Goal: Task Accomplishment & Management: Manage account settings

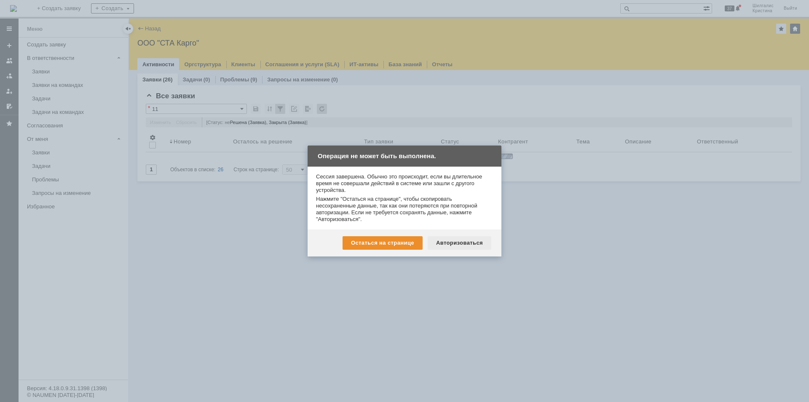
click at [453, 241] on div "Авторизоваться" at bounding box center [460, 242] width 64 height 13
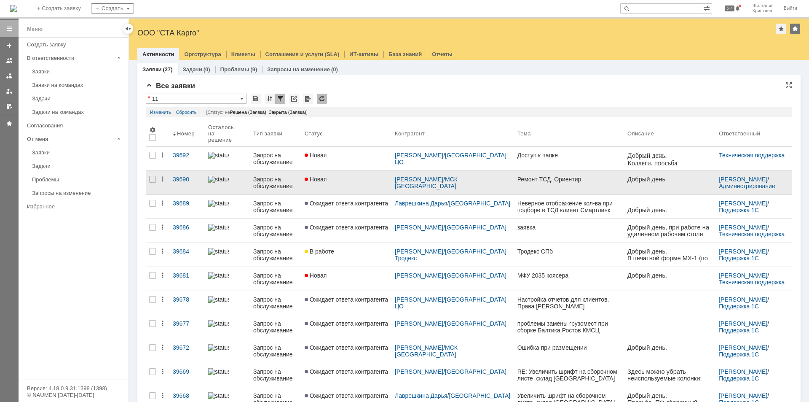
click at [354, 177] on div "Новая" at bounding box center [346, 179] width 83 height 7
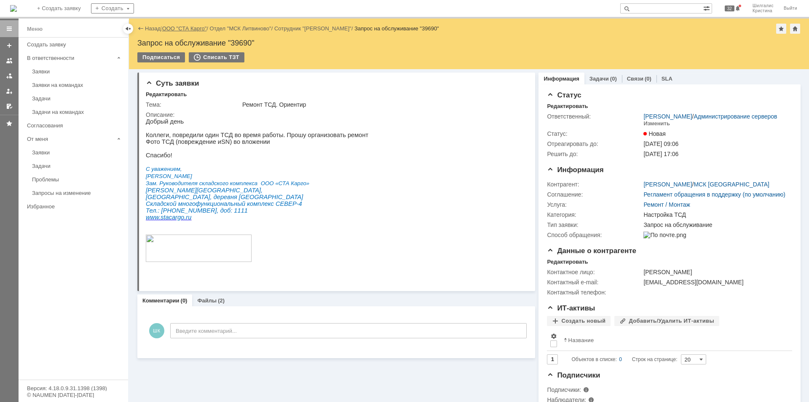
click at [191, 30] on link "ООО "СТА Карго"" at bounding box center [184, 28] width 45 height 6
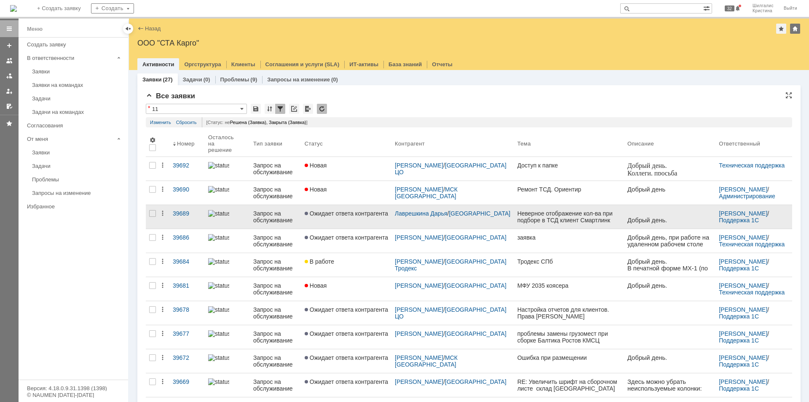
click at [353, 210] on span "Ожидает ответа контрагента" at bounding box center [346, 213] width 83 height 7
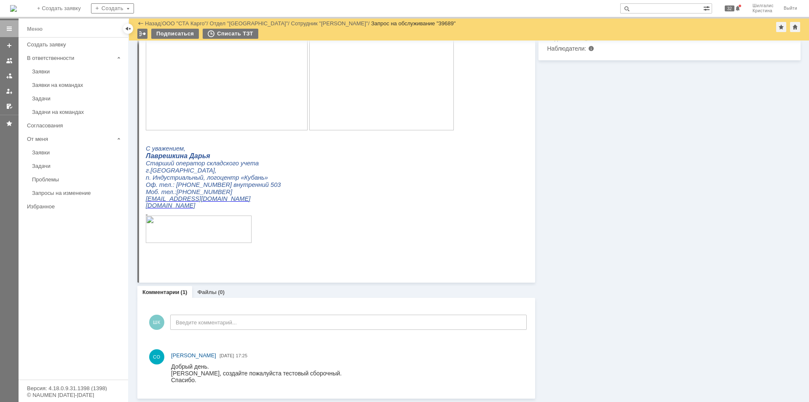
click at [71, 70] on div "Заявки" at bounding box center [77, 71] width 91 height 6
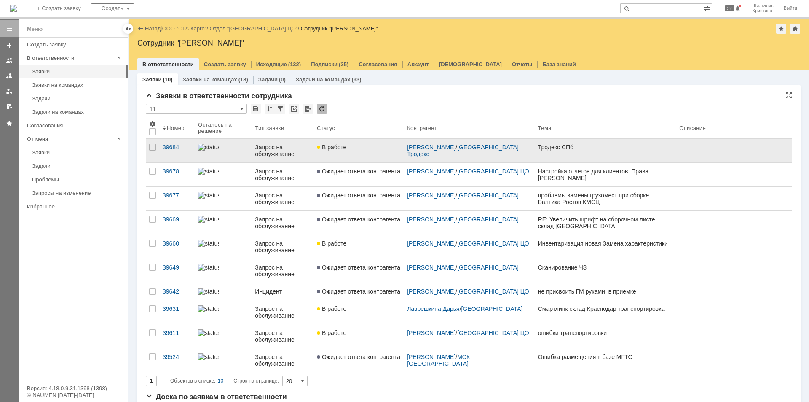
click at [361, 149] on div "В работе" at bounding box center [358, 147] width 83 height 7
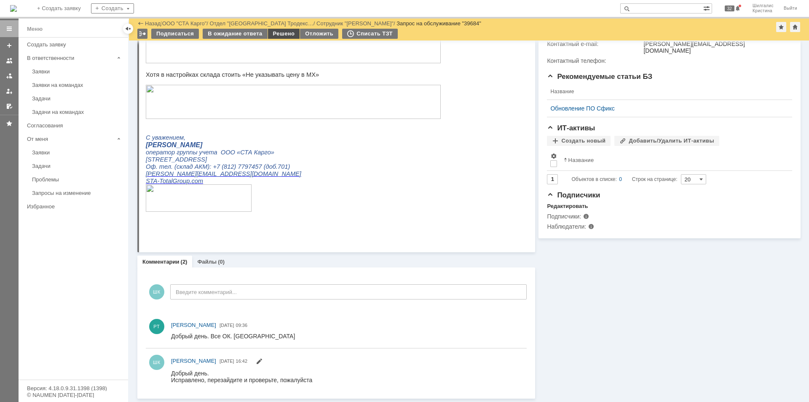
click at [276, 33] on div "Решено" at bounding box center [284, 34] width 32 height 10
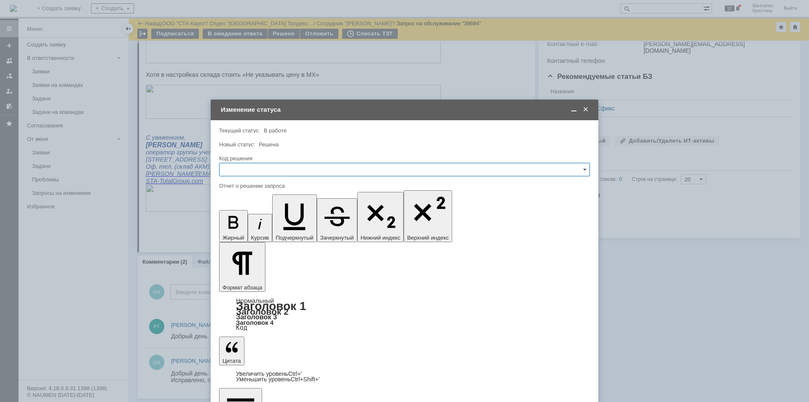
click at [315, 169] on input "text" at bounding box center [404, 169] width 371 height 13
drag, startPoint x: 241, startPoint y: 278, endPoint x: 241, endPoint y: 272, distance: 6.0
click at [241, 278] on div "Решено" at bounding box center [405, 282] width 370 height 13
type input "Решено"
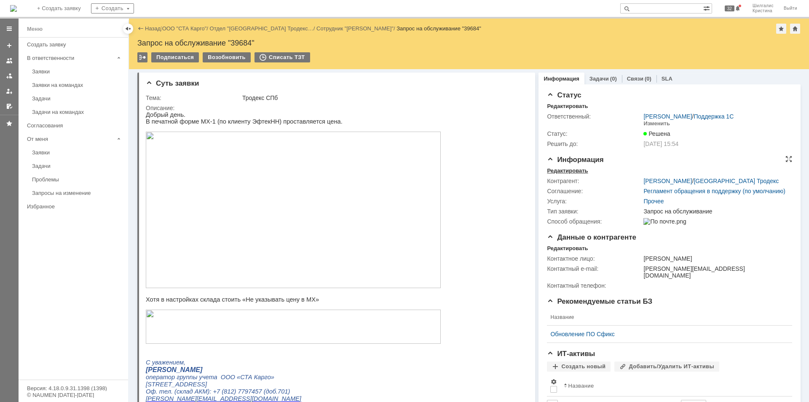
click at [574, 170] on div "Редактировать" at bounding box center [567, 170] width 41 height 7
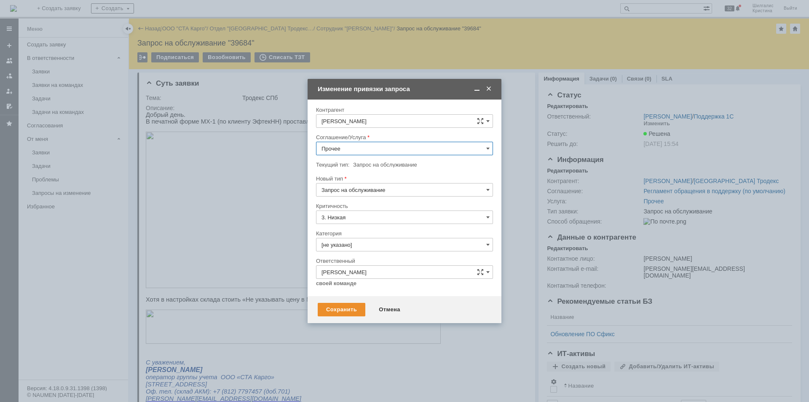
click at [340, 149] on input "Прочее" at bounding box center [404, 148] width 177 height 13
click at [360, 223] on span "WMS Прочее" at bounding box center [405, 222] width 166 height 7
type input "WMS Прочее"
click at [369, 241] on input "[не указано]" at bounding box center [404, 244] width 177 height 13
click at [352, 312] on div "Ошибка" at bounding box center [404, 315] width 176 height 13
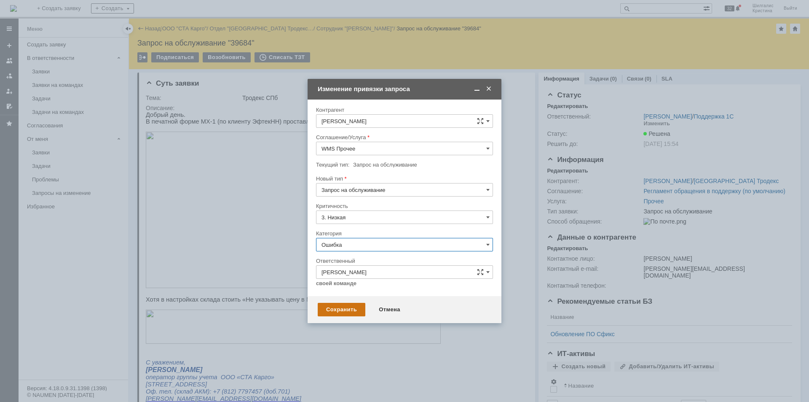
type input "Ошибка"
click at [342, 308] on div "Сохранить" at bounding box center [342, 309] width 48 height 13
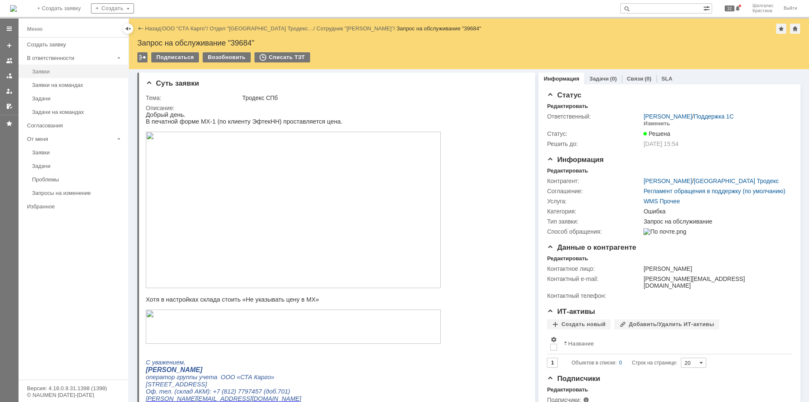
click at [55, 72] on div "Заявки" at bounding box center [77, 71] width 91 height 6
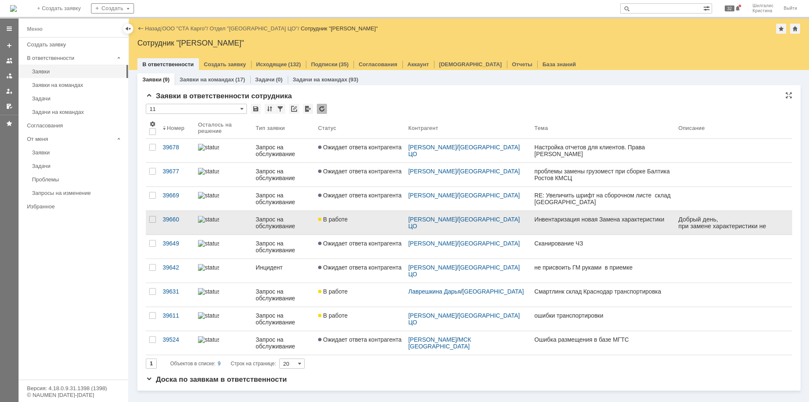
click at [366, 226] on link "В работе" at bounding box center [360, 223] width 90 height 24
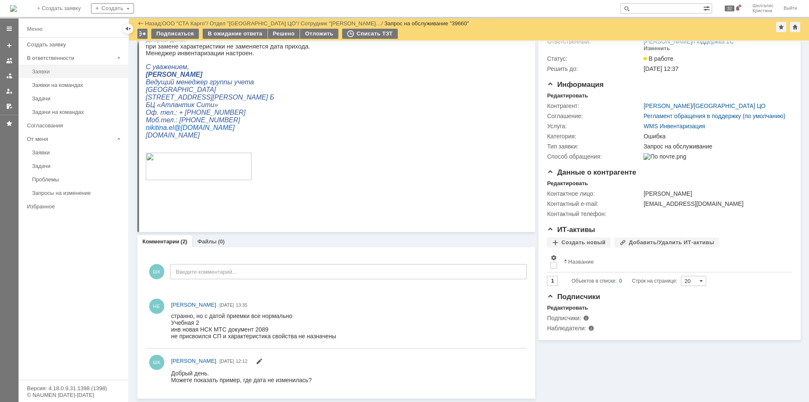
click at [31, 66] on link "Заявки" at bounding box center [78, 71] width 98 height 13
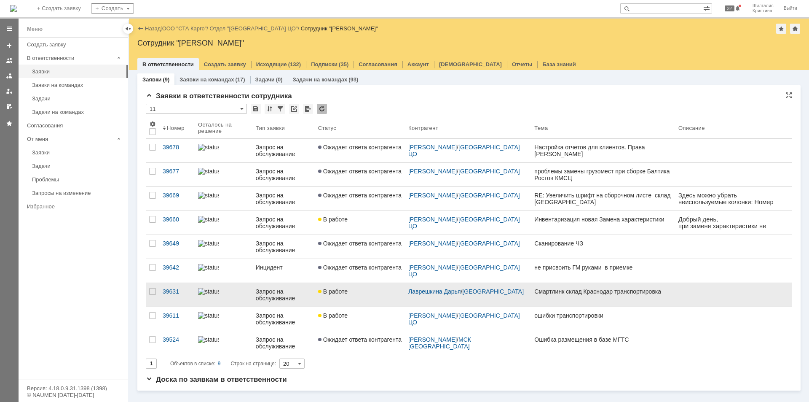
click at [348, 292] on span "В работе" at bounding box center [332, 291] width 29 height 7
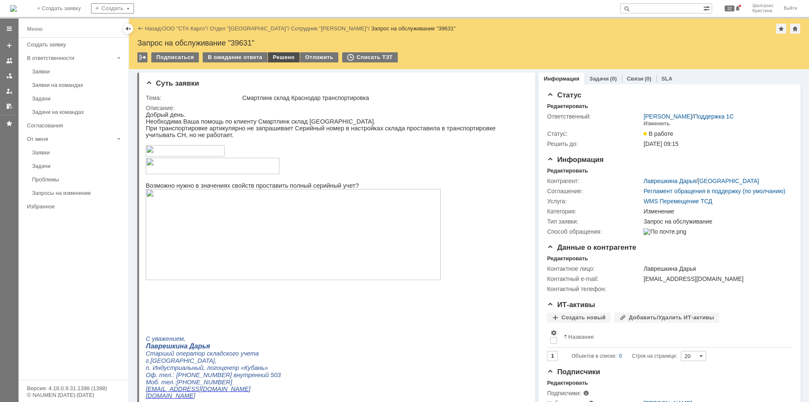
click at [279, 59] on div "Решено" at bounding box center [284, 57] width 32 height 10
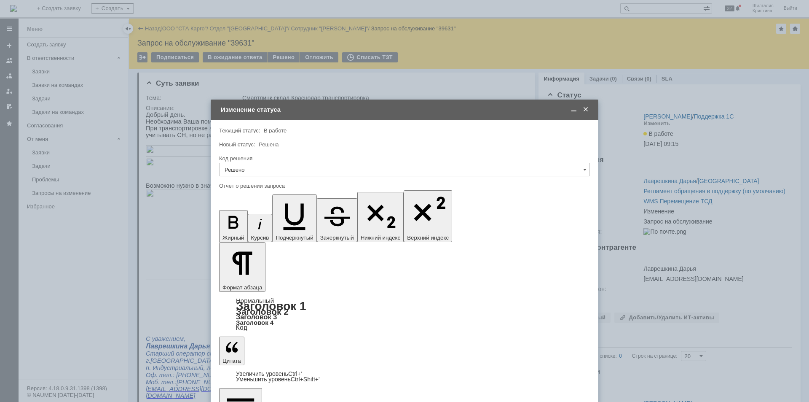
drag, startPoint x: 283, startPoint y: 2450, endPoint x: 139, endPoint y: 2419, distance: 147.9
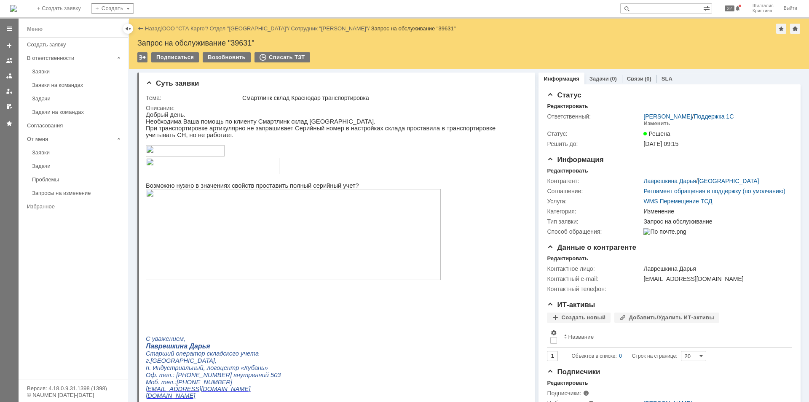
click at [173, 29] on link "ООО "СТА Карго"" at bounding box center [184, 28] width 45 height 6
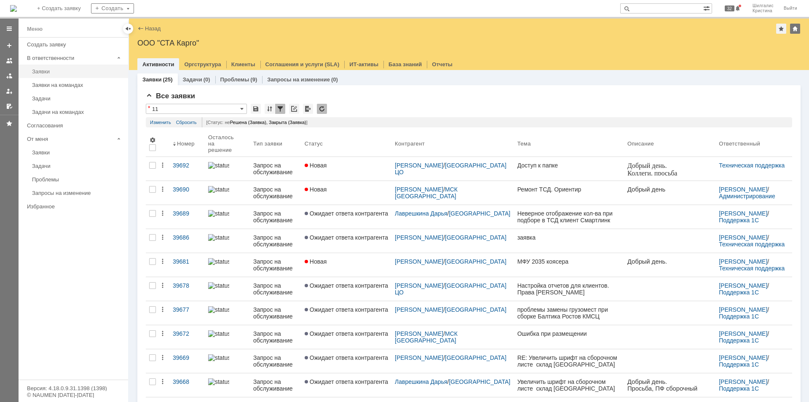
click at [49, 68] on link "Заявки" at bounding box center [78, 71] width 98 height 13
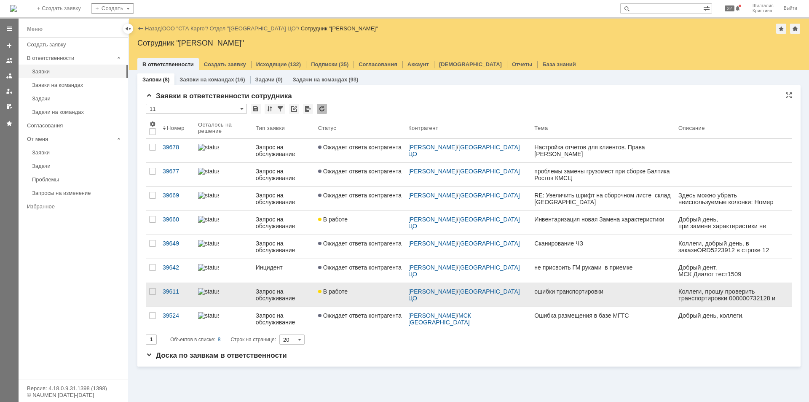
click at [345, 289] on span "В работе" at bounding box center [332, 291] width 29 height 7
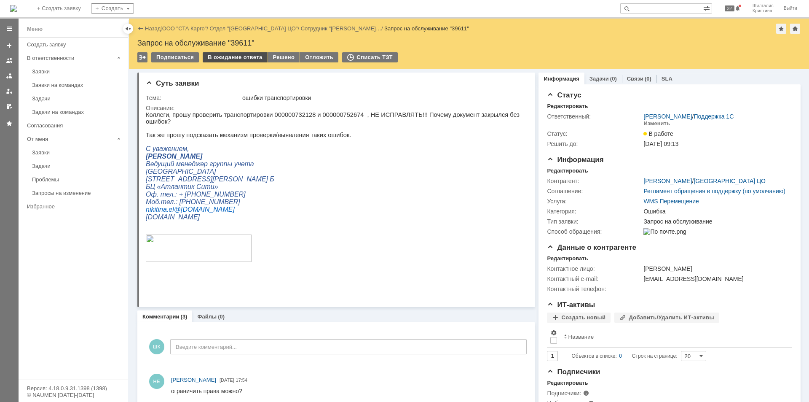
click at [229, 56] on div "В ожидание ответа" at bounding box center [235, 57] width 64 height 10
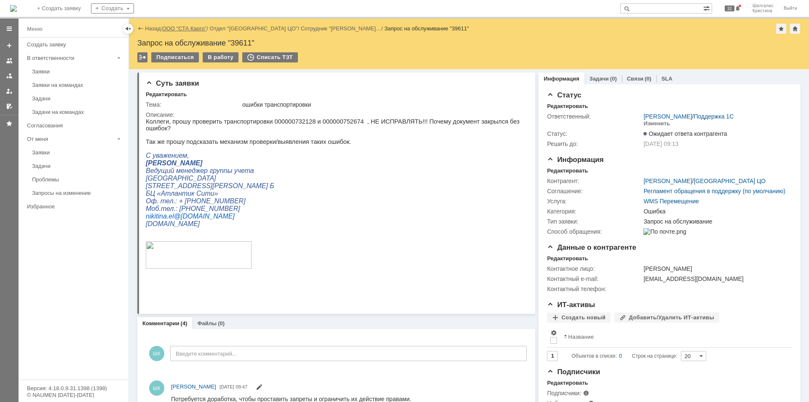
click at [194, 28] on link "ООО "СТА Карго"" at bounding box center [184, 28] width 45 height 6
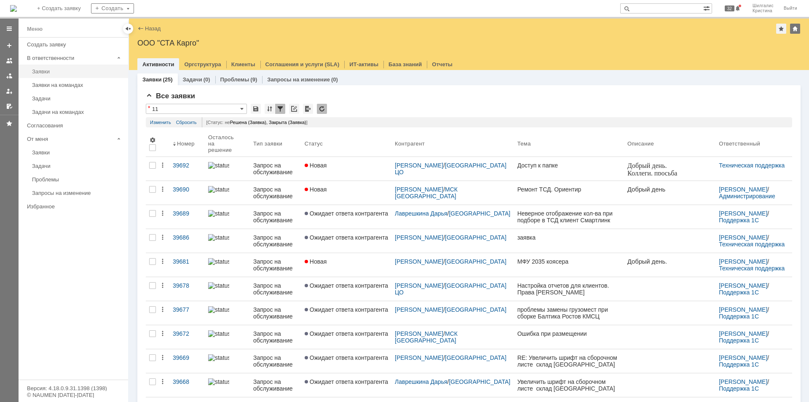
click at [53, 64] on table "Заявки" at bounding box center [74, 70] width 110 height 13
click at [48, 68] on div "Заявки" at bounding box center [77, 71] width 91 height 6
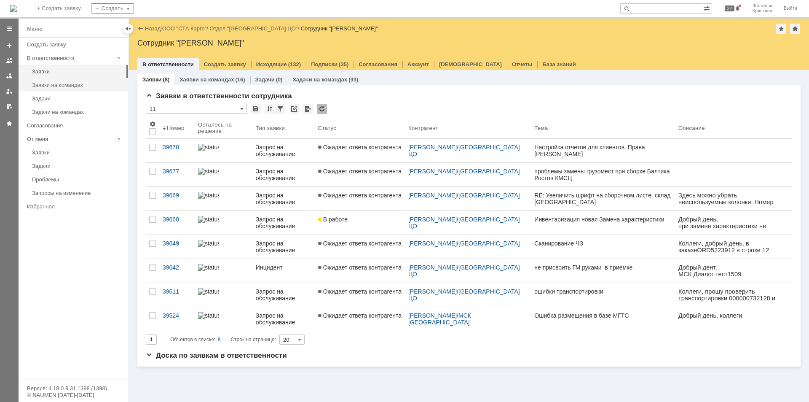
click at [56, 83] on div "Заявки на командах" at bounding box center [77, 85] width 91 height 6
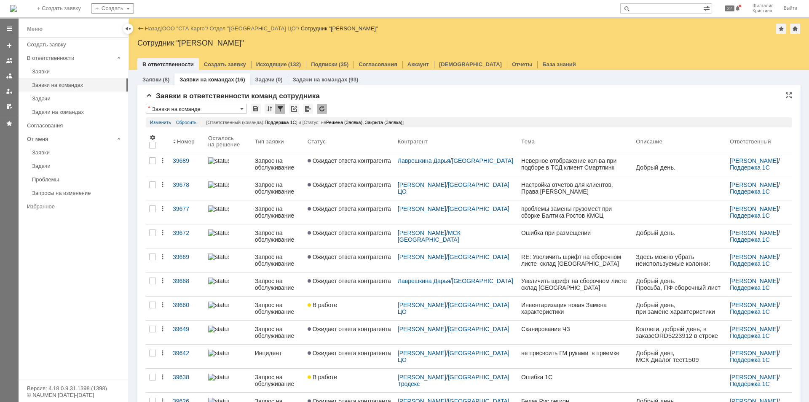
click at [192, 29] on link "ООО "СТА Карго"" at bounding box center [184, 28] width 45 height 6
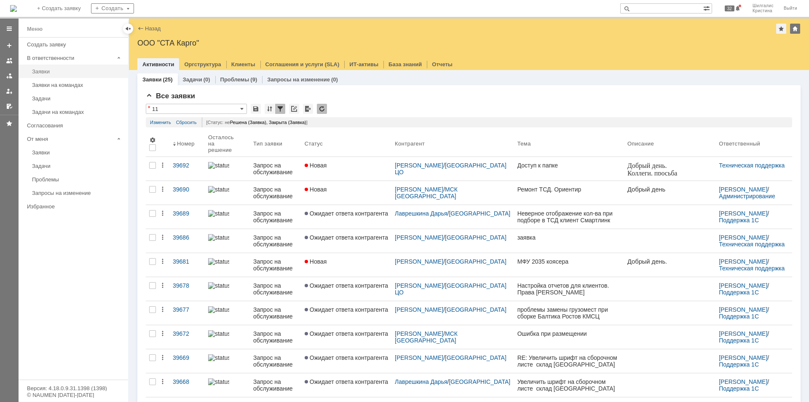
click at [57, 72] on div "Заявки" at bounding box center [77, 71] width 91 height 6
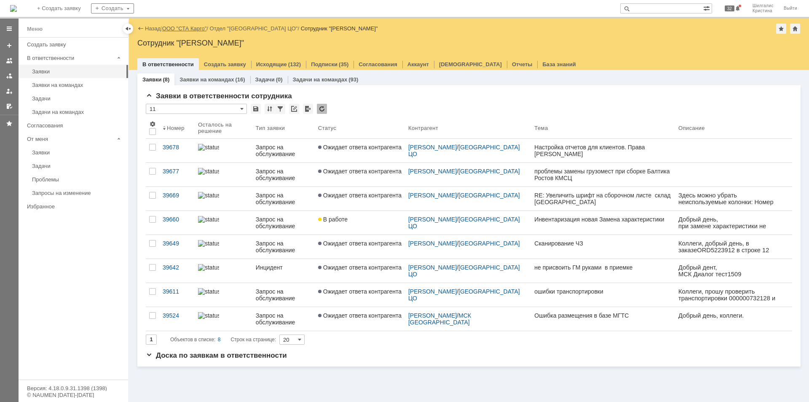
click at [190, 29] on link "ООО "СТА Карго"" at bounding box center [184, 28] width 45 height 6
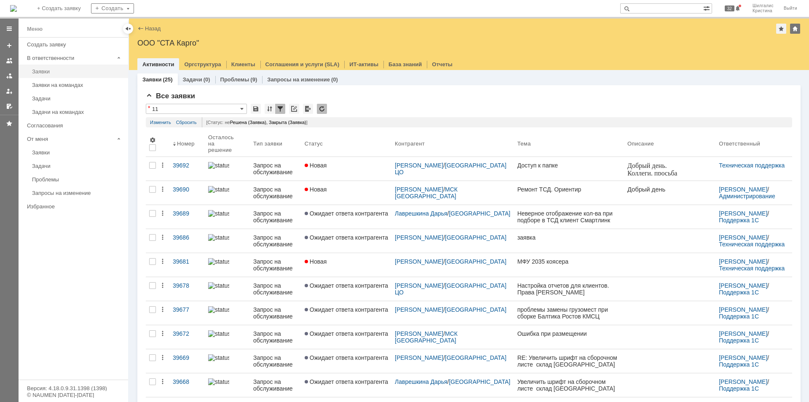
click at [40, 73] on div "Заявки" at bounding box center [77, 71] width 91 height 6
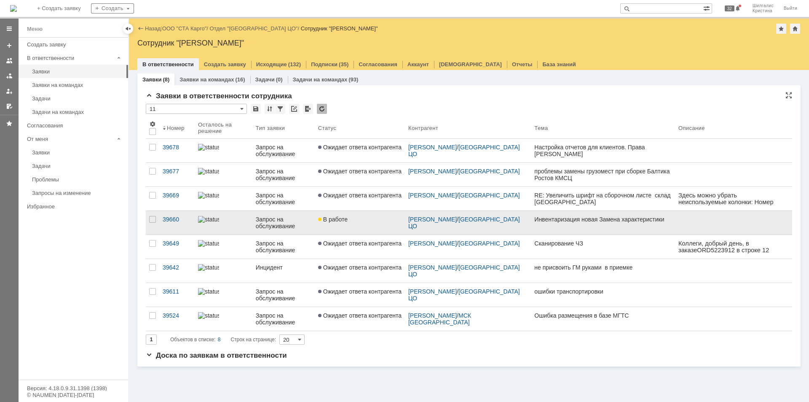
click at [351, 225] on link "В работе" at bounding box center [360, 223] width 90 height 24
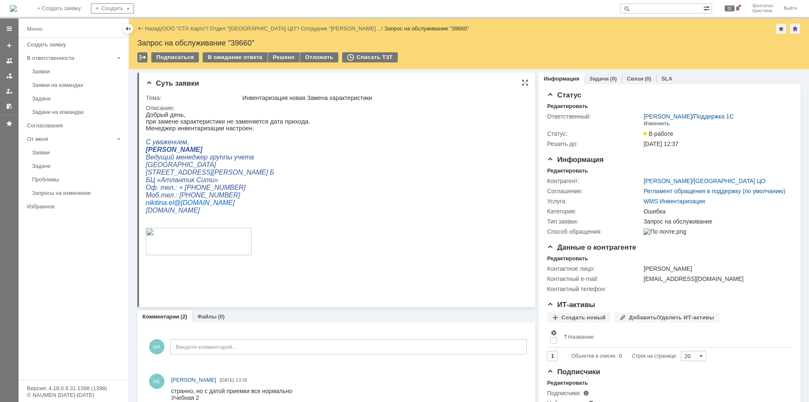
drag, startPoint x: 363, startPoint y: 158, endPoint x: 356, endPoint y: 102, distance: 55.6
click at [659, 12] on input "text" at bounding box center [661, 8] width 83 height 10
type input ","
type input "белак"
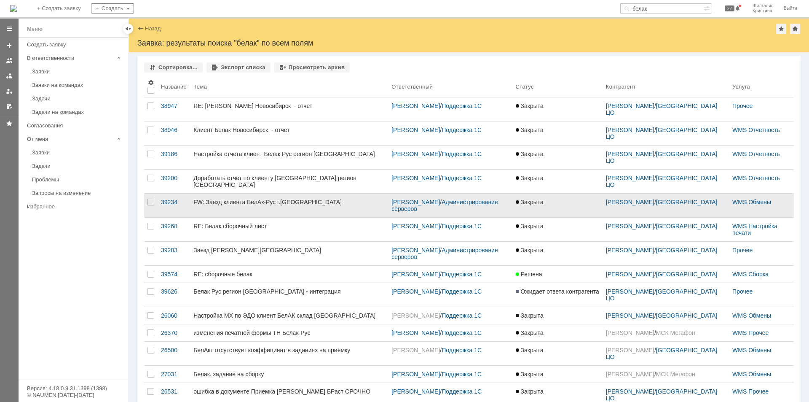
click at [303, 198] on div "FW: Заезд клиента БелАк-Рус г.[GEOGRAPHIC_DATA]" at bounding box center [288, 201] width 191 height 7
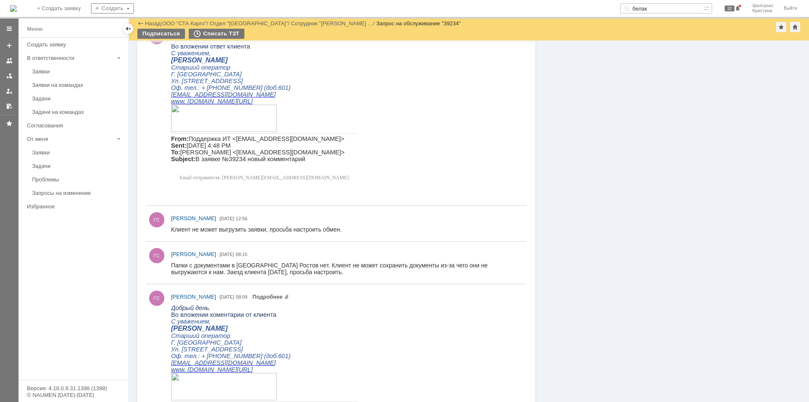
drag, startPoint x: 530, startPoint y: 235, endPoint x: 540, endPoint y: 364, distance: 129.3
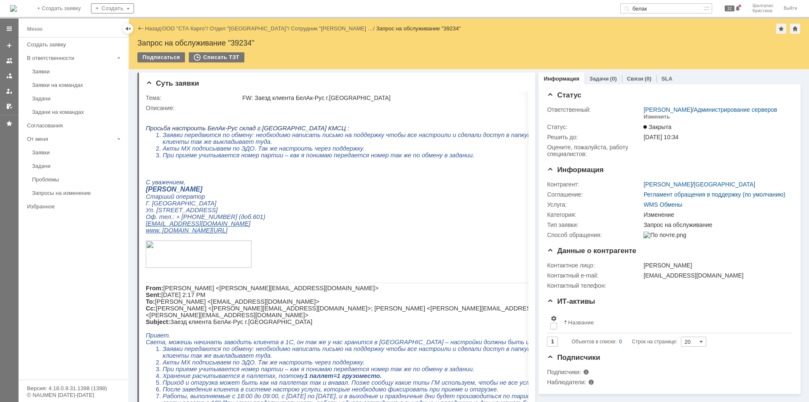
drag, startPoint x: 619, startPoint y: 272, endPoint x: 496, endPoint y: 1, distance: 297.8
click at [190, 27] on link "ООО "СТА Карго"" at bounding box center [184, 28] width 45 height 6
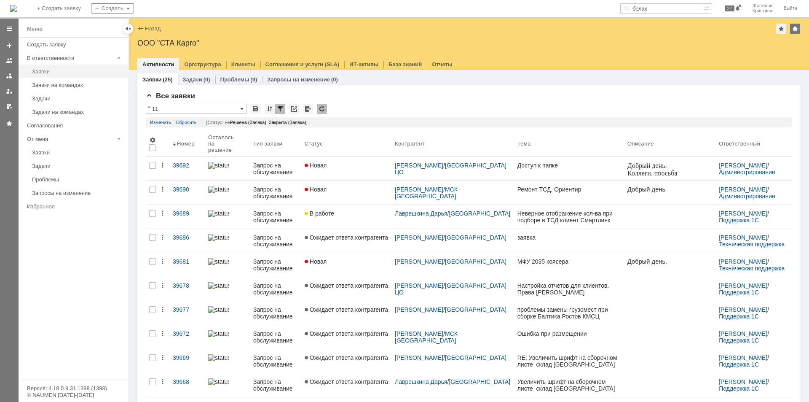
click at [56, 71] on div "Заявки" at bounding box center [77, 71] width 91 height 6
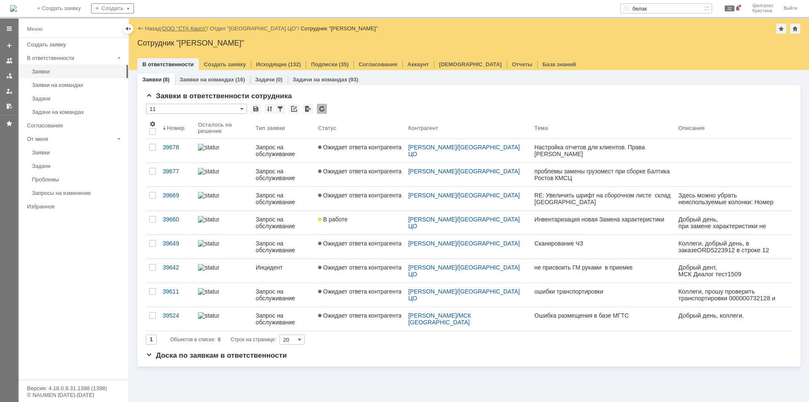
click at [176, 27] on link "ООО "СТА Карго"" at bounding box center [184, 28] width 45 height 6
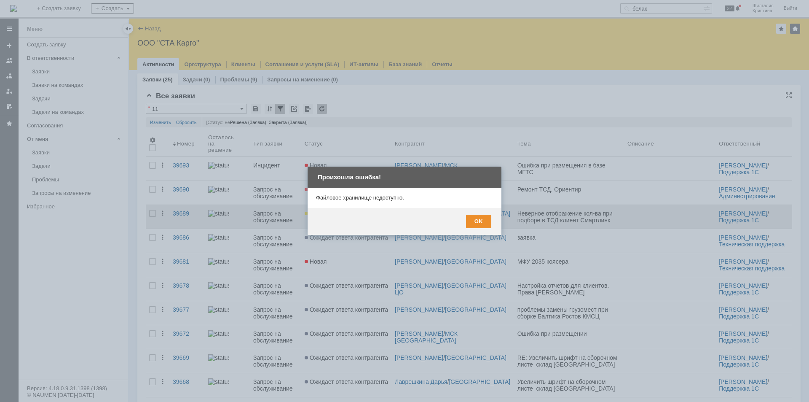
click at [478, 222] on div "OK" at bounding box center [478, 220] width 25 height 13
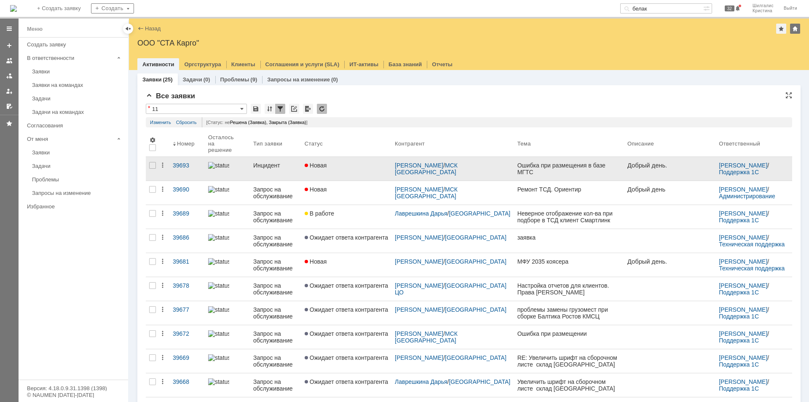
click at [355, 166] on link "Новая" at bounding box center [346, 169] width 90 height 24
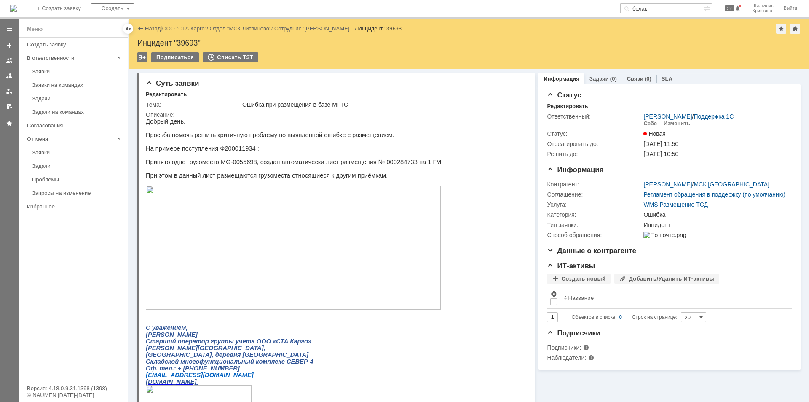
click at [255, 236] on img at bounding box center [293, 247] width 295 height 124
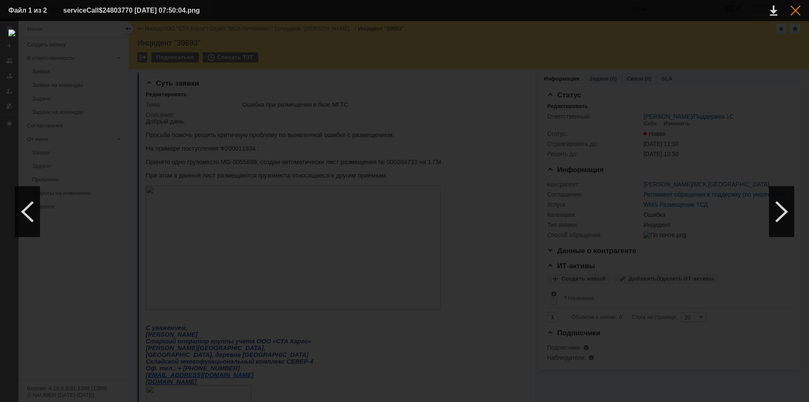
click at [800, 11] on div at bounding box center [795, 10] width 10 height 10
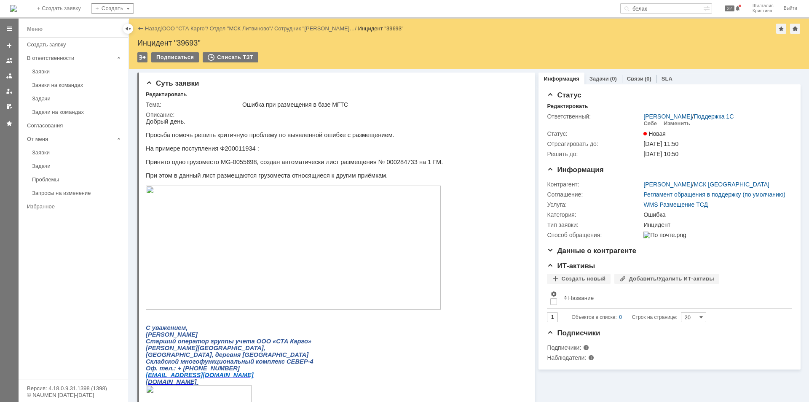
click at [197, 30] on link "ООО "СТА Карго"" at bounding box center [184, 28] width 45 height 6
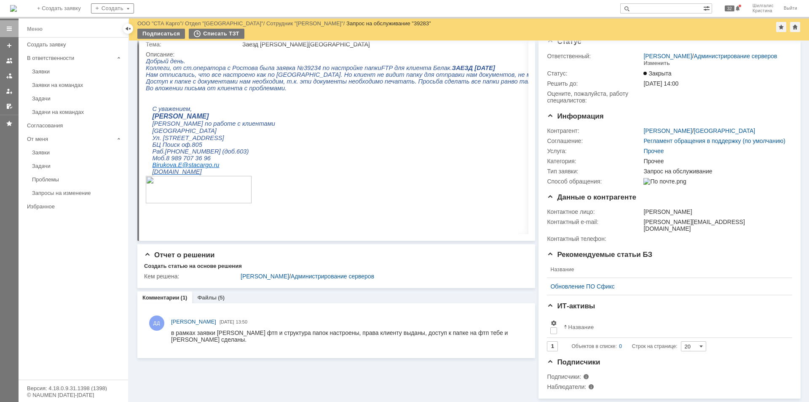
scroll to position [30, 0]
